Goal: Task Accomplishment & Management: Complete application form

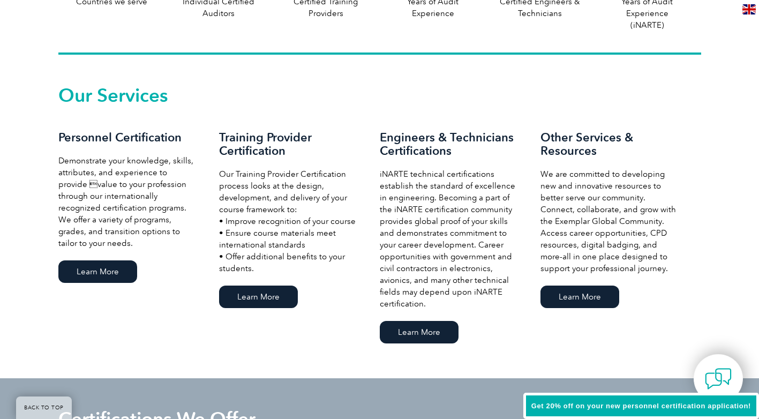
scroll to position [690, 0]
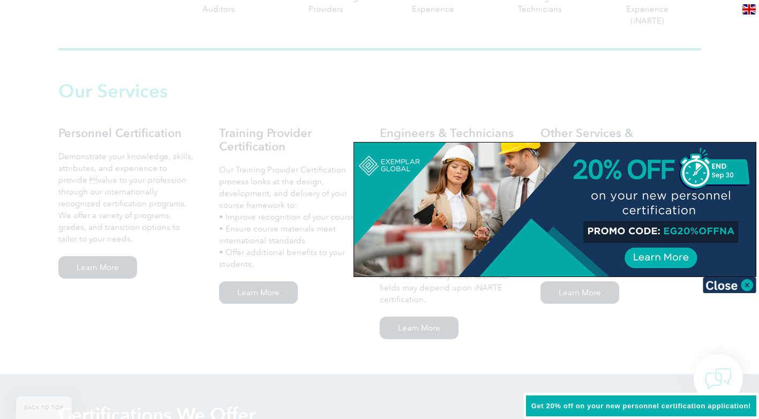
click at [246, 296] on div at bounding box center [379, 209] width 759 height 419
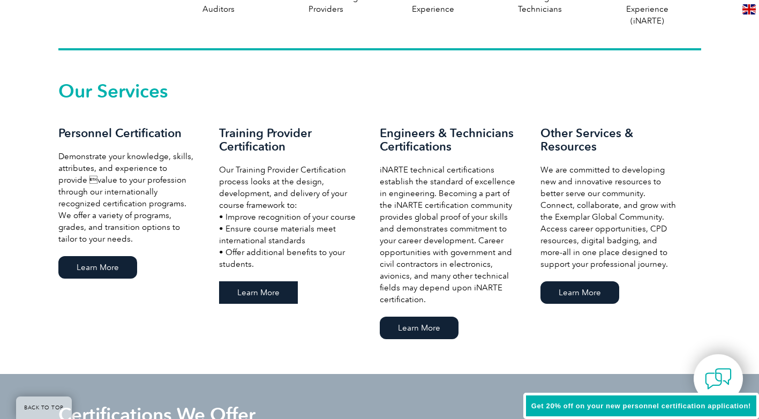
click at [246, 295] on link "Learn More" at bounding box center [258, 292] width 79 height 23
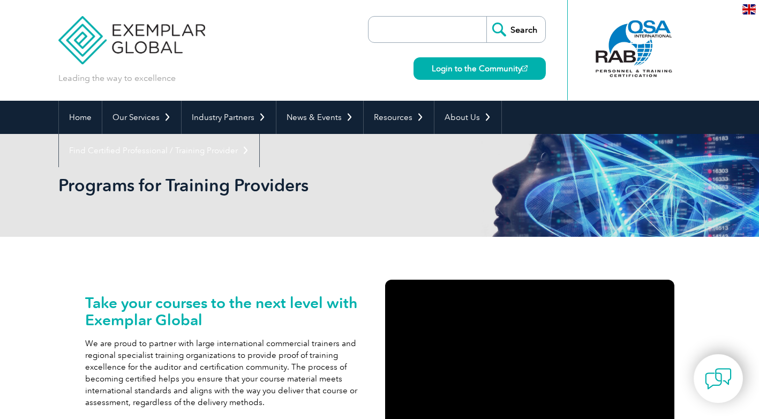
click at [408, 34] on input "search" at bounding box center [430, 30] width 113 height 26
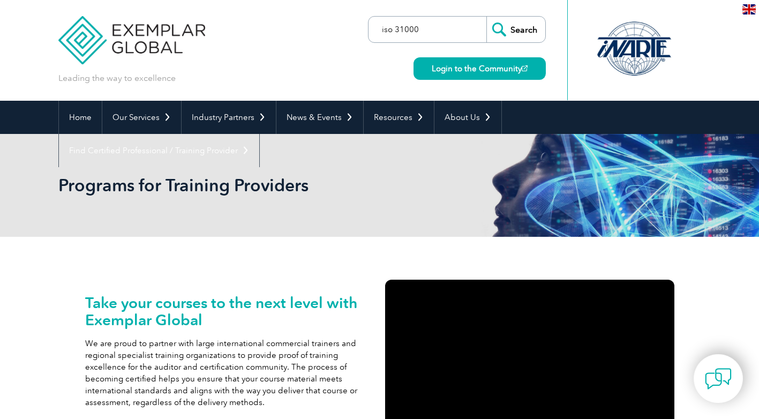
type input "iso 31000"
click at [535, 33] on input "Search" at bounding box center [516, 30] width 59 height 26
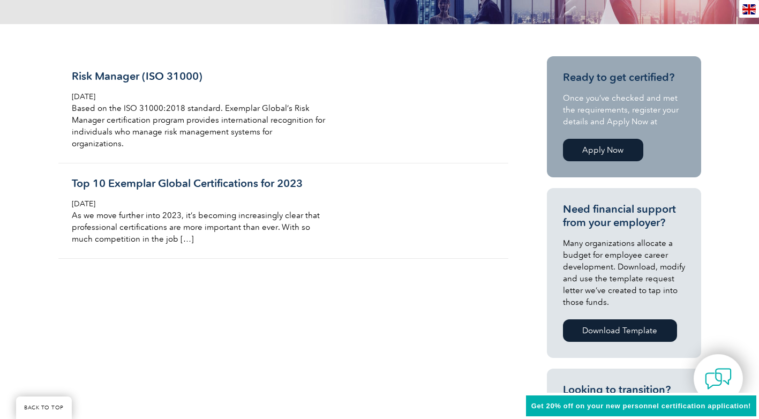
scroll to position [220, 0]
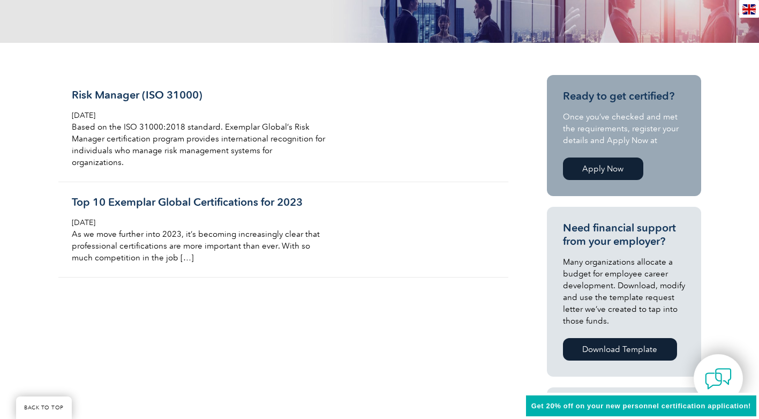
click at [604, 168] on link "Apply Now" at bounding box center [603, 169] width 80 height 23
